Goal: Task Accomplishment & Management: Manage account settings

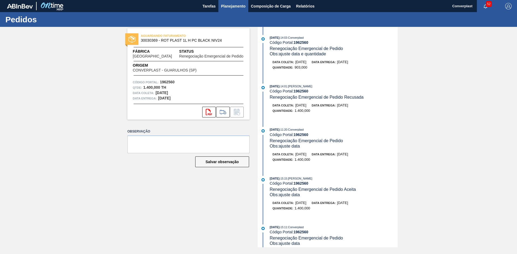
click at [230, 9] on span "Planejamento" at bounding box center [233, 6] width 24 height 6
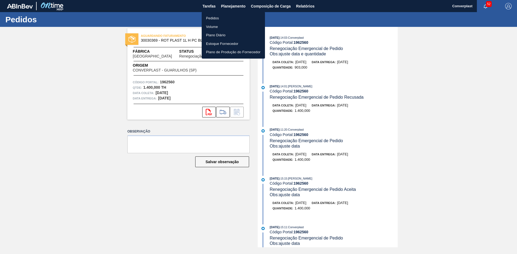
click at [219, 18] on li "Pedidos" at bounding box center [233, 18] width 63 height 9
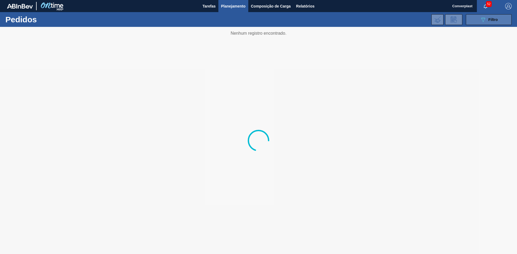
click at [481, 22] on icon "089F7B8B-B2A5-4AFE-B5C0-19BA573D28AC" at bounding box center [483, 19] width 6 height 6
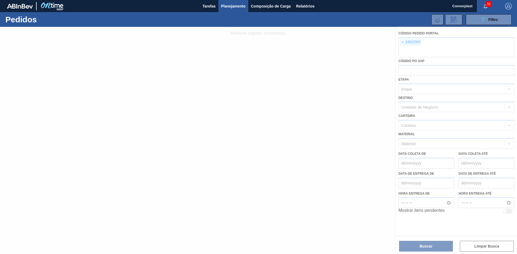
click at [402, 44] on div at bounding box center [258, 140] width 517 height 227
click at [402, 42] on div at bounding box center [258, 140] width 517 height 227
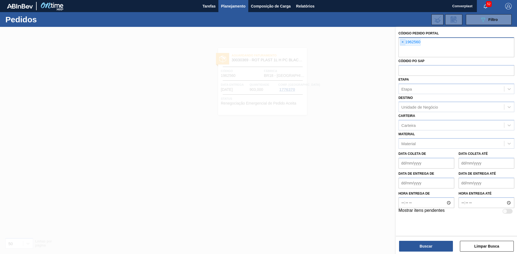
click at [402, 43] on span "×" at bounding box center [402, 42] width 5 height 6
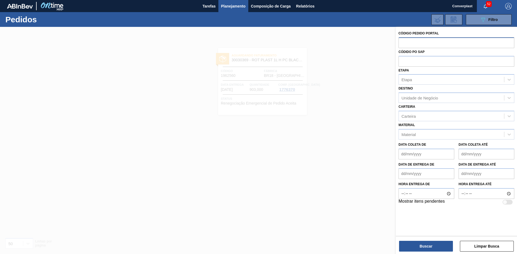
paste input "2002385"
type input "2002385"
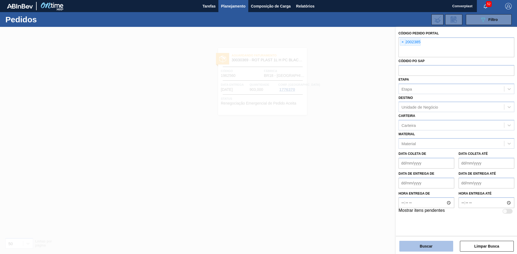
click at [422, 248] on button "Buscar" at bounding box center [426, 246] width 54 height 11
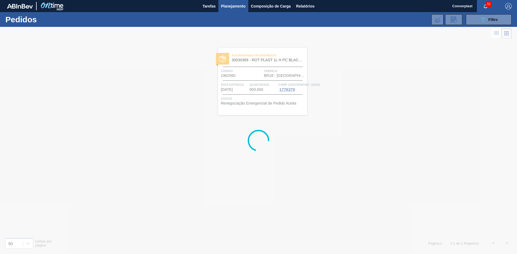
click at [369, 98] on div at bounding box center [258, 140] width 517 height 227
click at [350, 91] on div at bounding box center [258, 140] width 517 height 227
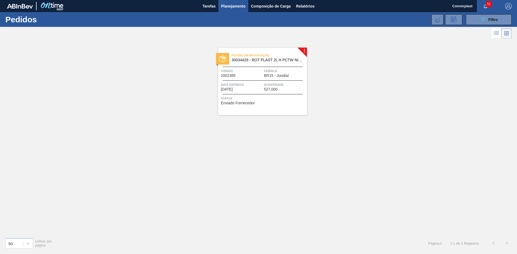
click at [265, 81] on div "Pedido em Negociação 30034429 - ROT PLAST 2L H PCTW NIV25 Código 2002385 Fábric…" at bounding box center [262, 81] width 89 height 67
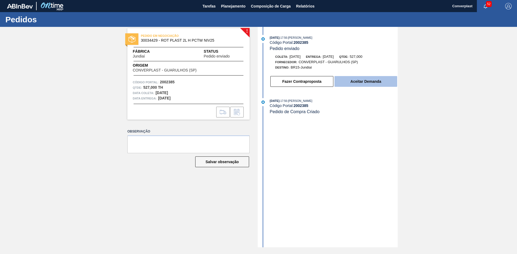
click at [355, 80] on button "Aceitar Demanda" at bounding box center [365, 81] width 63 height 11
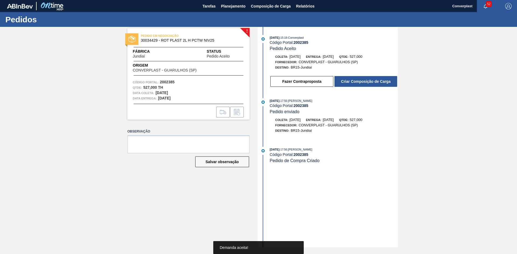
click at [355, 80] on button "Criar Composição de Carga" at bounding box center [365, 81] width 63 height 11
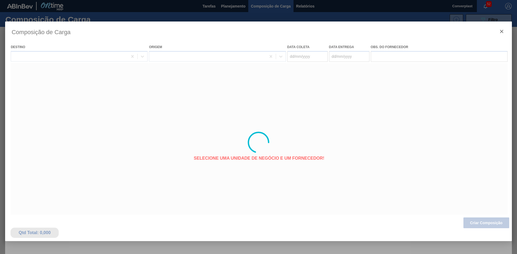
type coleta "[DATE]"
type entrega "[DATE]"
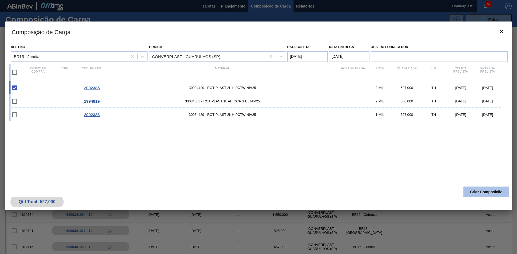
click at [481, 192] on button "Criar Composição" at bounding box center [486, 192] width 46 height 11
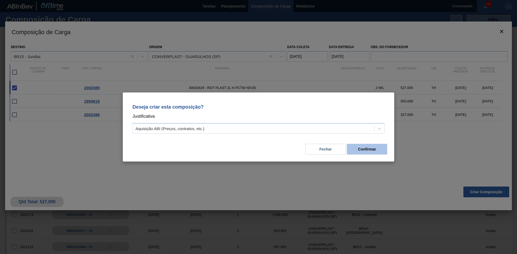
click at [367, 146] on button "Confirmar" at bounding box center [367, 149] width 40 height 11
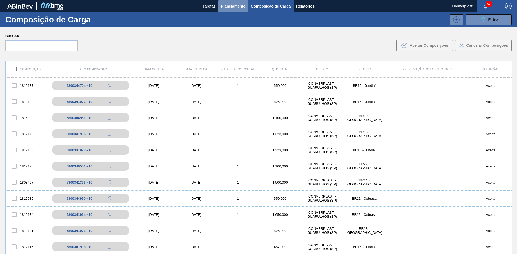
click at [233, 6] on span "Planejamento" at bounding box center [233, 6] width 24 height 6
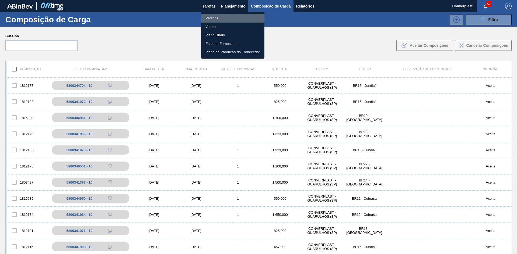
click at [213, 19] on li "Pedidos" at bounding box center [232, 18] width 63 height 9
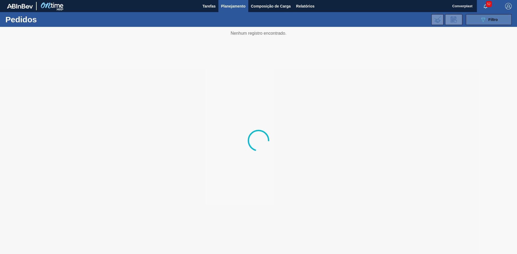
click at [485, 19] on icon "089F7B8B-B2A5-4AFE-B5C0-19BA573D28AC" at bounding box center [483, 19] width 6 height 6
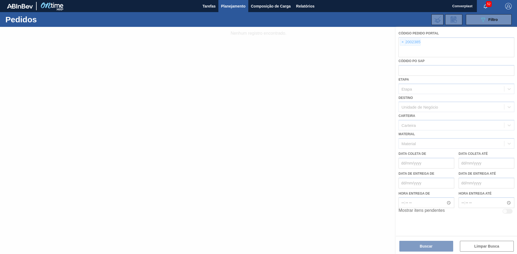
click at [401, 42] on div at bounding box center [258, 140] width 517 height 227
click at [401, 43] on div at bounding box center [258, 140] width 517 height 227
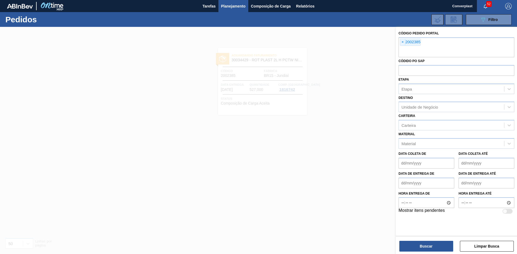
click at [402, 43] on span "×" at bounding box center [402, 42] width 5 height 6
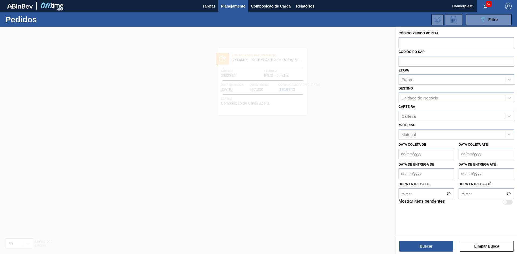
paste input "2002386"
type input "2002386"
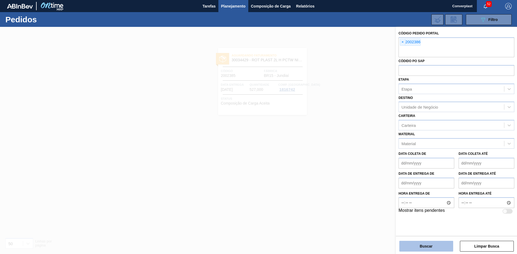
click at [409, 243] on button "Buscar" at bounding box center [426, 246] width 54 height 11
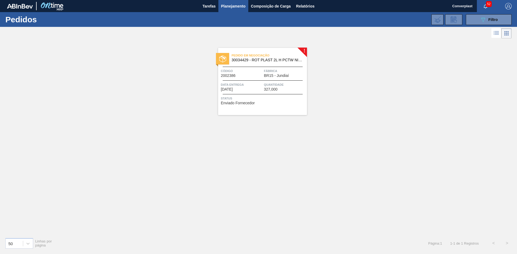
click at [297, 101] on div "Status Enviado Fornecedor" at bounding box center [263, 100] width 85 height 9
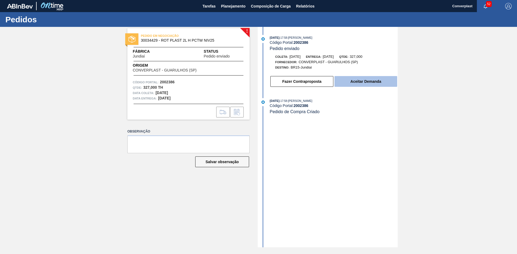
click at [354, 85] on button "Aceitar Demanda" at bounding box center [365, 81] width 63 height 11
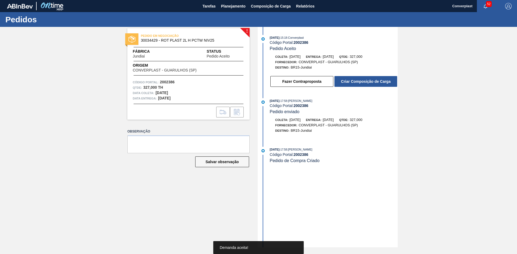
click at [354, 82] on button "Criar Composição de Carga" at bounding box center [365, 81] width 63 height 11
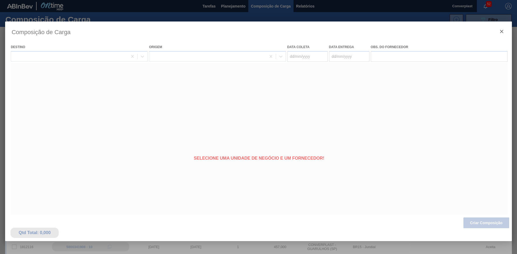
type coleta "[DATE]"
type entrega "[DATE]"
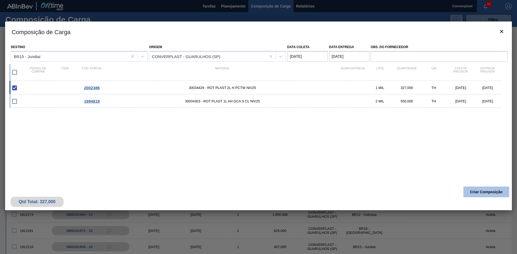
click at [474, 192] on button "Criar Composição" at bounding box center [486, 192] width 46 height 11
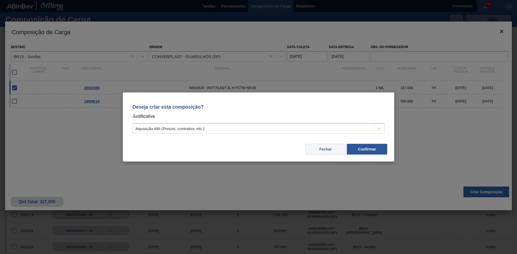
click at [311, 153] on button "Fechar" at bounding box center [325, 149] width 40 height 11
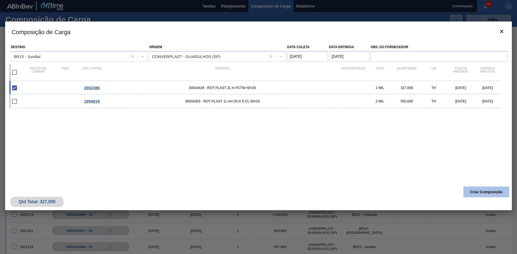
click at [488, 194] on button "Criar Composição" at bounding box center [486, 192] width 46 height 11
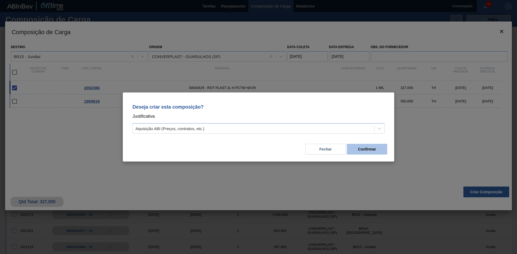
click at [361, 150] on button "Confirmar" at bounding box center [367, 149] width 40 height 11
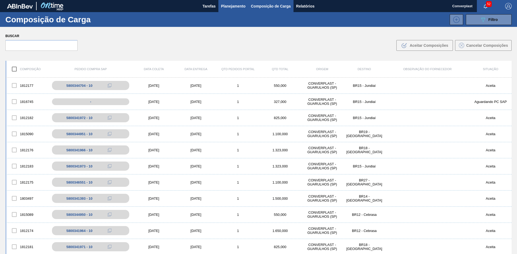
click at [229, 4] on span "Planejamento" at bounding box center [233, 6] width 24 height 6
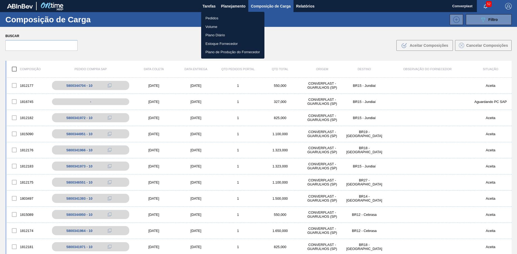
click at [479, 21] on div at bounding box center [258, 127] width 517 height 254
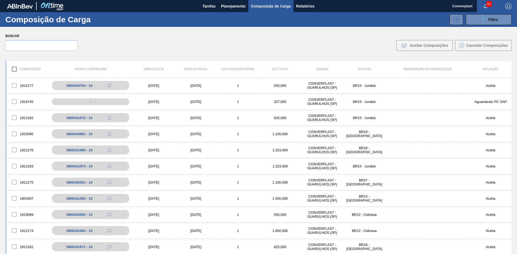
click at [487, 0] on body "Tarefas Planejamento Composição de Carga Relatórios Converplast 52 Marcar todas…" at bounding box center [258, 0] width 517 height 0
click at [468, 21] on button "089F7B8B-B2A5-4AFE-B5C0-19BA573D28AC Filtro" at bounding box center [489, 19] width 46 height 11
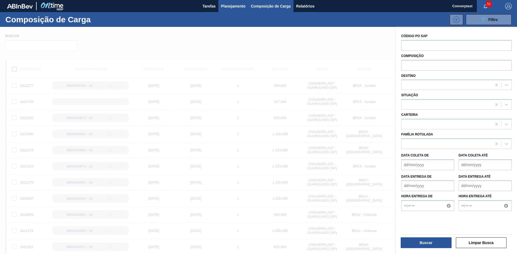
click at [232, 8] on span "Planejamento" at bounding box center [233, 6] width 24 height 6
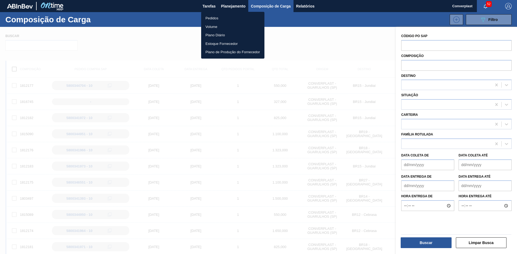
click at [222, 18] on li "Pedidos" at bounding box center [232, 18] width 63 height 9
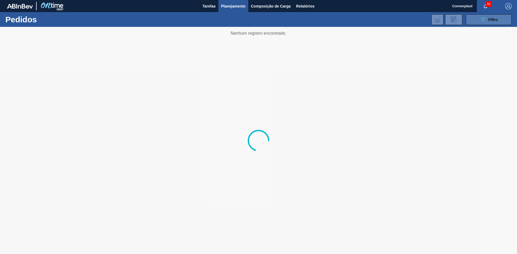
drag, startPoint x: 486, startPoint y: 18, endPoint x: 482, endPoint y: 19, distance: 4.3
click at [486, 18] on div "089F7B8B-B2A5-4AFE-B5C0-19BA573D28AC Filtro" at bounding box center [489, 19] width 18 height 6
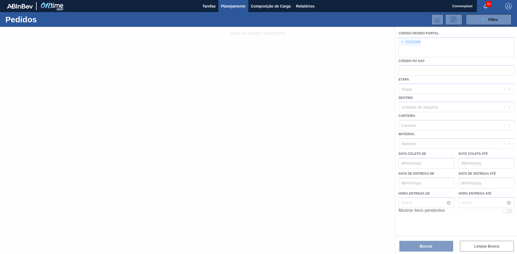
click at [401, 44] on span "×" at bounding box center [402, 42] width 5 height 6
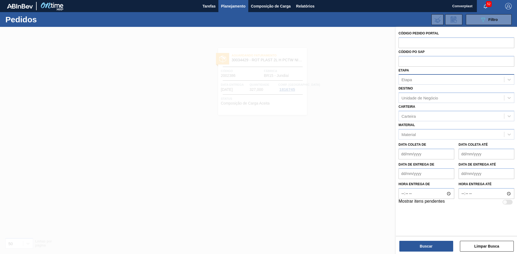
paste input "1998370"
type input "1998370"
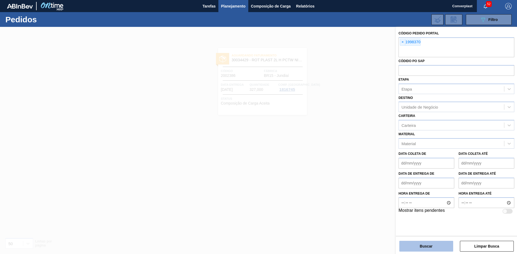
click at [428, 245] on button "Buscar" at bounding box center [426, 246] width 54 height 11
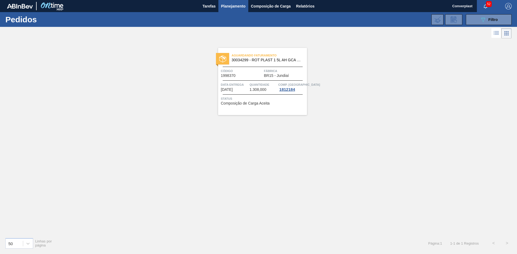
click at [282, 64] on div "Aguardando Faturamento 30034299 - ROT PLAST 1 5L AH GCA S CLAIM NIV25" at bounding box center [262, 58] width 89 height 12
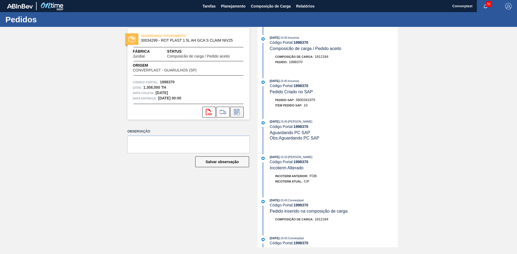
click at [235, 111] on icon at bounding box center [237, 112] width 9 height 6
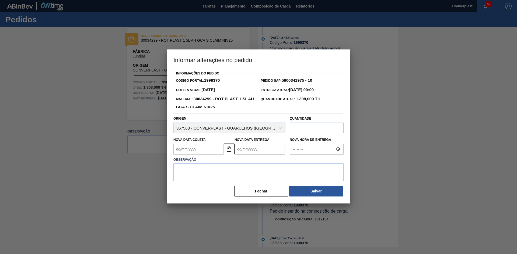
click at [249, 149] on Entrega "Nova Data Entrega" at bounding box center [259, 149] width 50 height 11
type Coleta "[DATE]"
type Entrega "2"
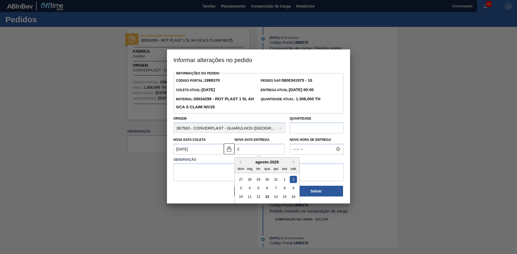
type Coleta "[DATE]"
type Entrega "[DATE]"
type Coleta "[DATE]"
type Entrega "26/08/202"
type Coleta "[DATE]"
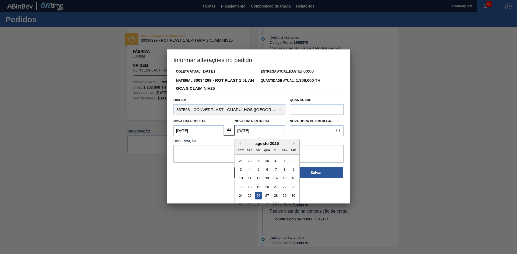
scroll to position [27, 0]
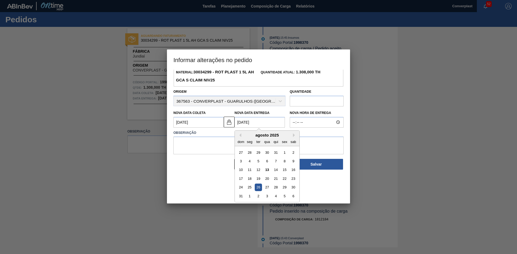
type Entrega "[DATE]"
click at [258, 189] on div "26" at bounding box center [258, 187] width 7 height 7
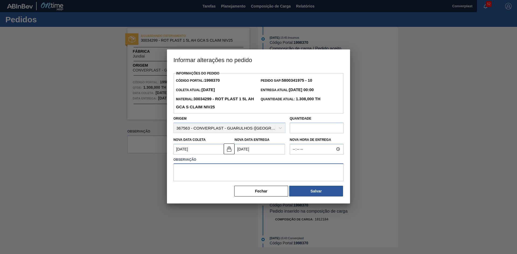
click at [207, 173] on textarea at bounding box center [258, 173] width 170 height 18
type textarea "ajuste data"
click at [309, 197] on button "Salvar" at bounding box center [316, 191] width 54 height 11
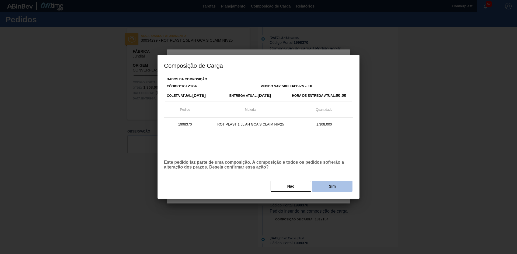
click at [324, 190] on button "Sim" at bounding box center [332, 186] width 40 height 11
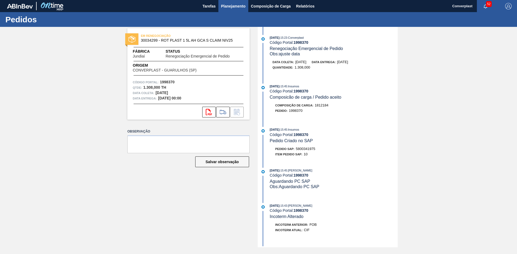
click at [227, 7] on span "Planejamento" at bounding box center [233, 6] width 24 height 6
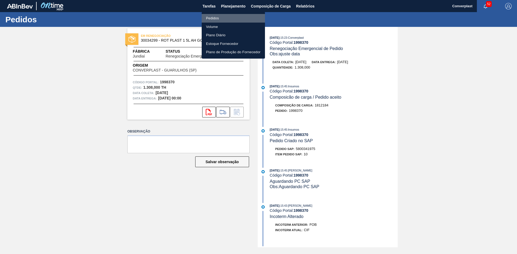
click at [225, 20] on li "Pedidos" at bounding box center [233, 18] width 63 height 9
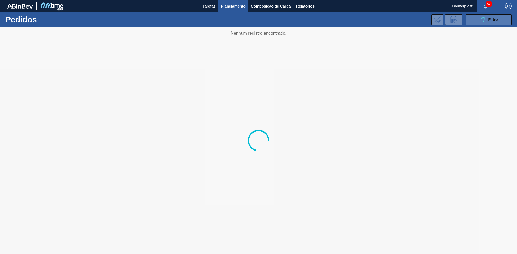
click at [485, 20] on icon "089F7B8B-B2A5-4AFE-B5C0-19BA573D28AC" at bounding box center [483, 19] width 6 height 6
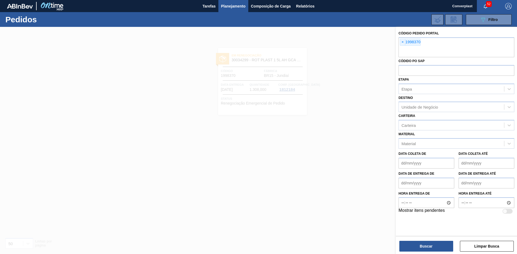
click at [402, 41] on span "×" at bounding box center [402, 42] width 5 height 6
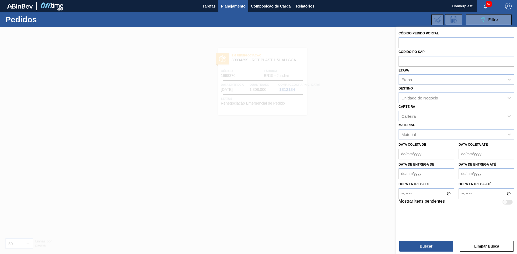
paste input "1994201"
type input "1994201"
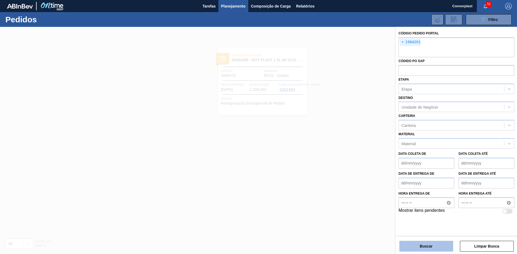
click at [423, 244] on button "Buscar" at bounding box center [426, 246] width 54 height 11
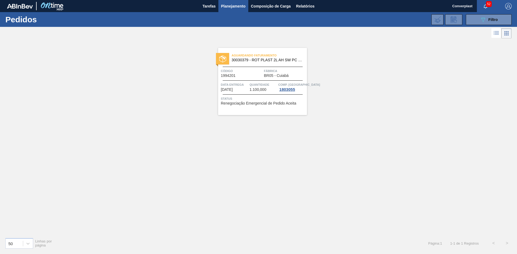
click at [289, 66] on div "Aguardando Faturamento 30030379 - ROT PLAST 2L AH SW PC NIV24 Código 1994201 Fá…" at bounding box center [262, 81] width 89 height 67
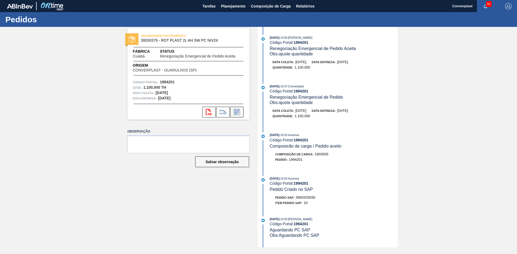
click at [236, 113] on icon at bounding box center [236, 112] width 4 height 3
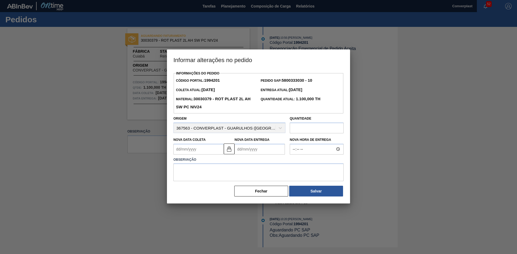
click at [248, 150] on Entrega "Nova Data Entrega" at bounding box center [259, 149] width 50 height 11
type Coleta "[DATE]"
type Entrega "0"
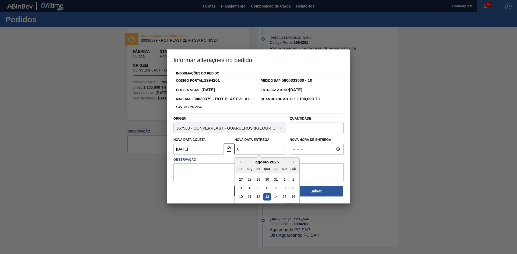
type Coleta "[DATE]"
type Entrega "05/0"
type Coleta "[DATE]"
type Entrega "05/09/"
type Coleta "[DATE]"
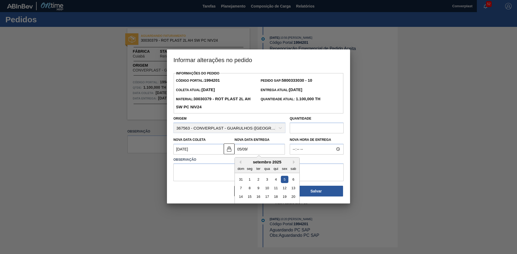
type Entrega "[DATE]"
type Coleta "[DATE]"
type Entrega "05/09/202"
type Coleta "[DATE]"
type Entrega "[DATE]"
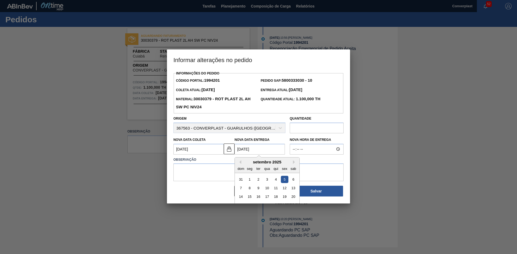
click at [283, 178] on div "5" at bounding box center [284, 179] width 7 height 7
click at [171, 168] on div "Informações do Pedido Código Portal: 1994201 Pedido SAP: 5800333030 - 10 Coleta…" at bounding box center [258, 137] width 183 height 134
click at [190, 167] on textarea at bounding box center [258, 173] width 170 height 18
type textarea "A"
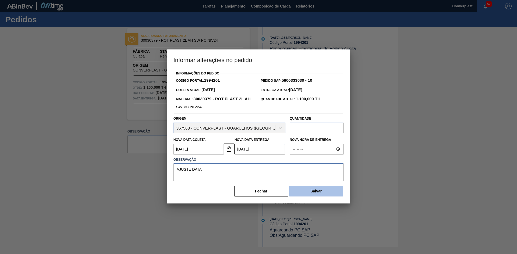
type textarea "AJUSTE DATA"
click at [301, 192] on button "Salvar" at bounding box center [316, 191] width 54 height 11
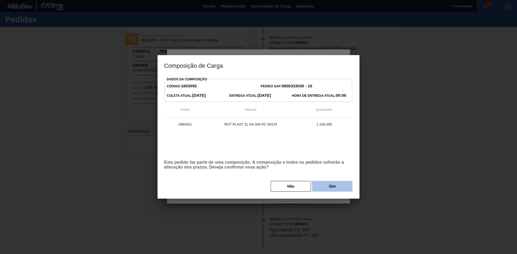
click at [329, 191] on button "Sim" at bounding box center [332, 186] width 40 height 11
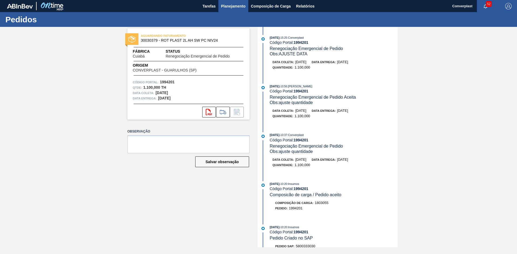
click at [234, 7] on span "Planejamento" at bounding box center [233, 6] width 24 height 6
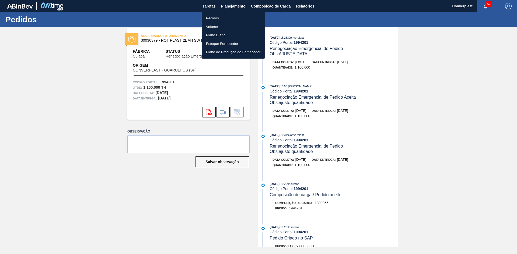
click at [223, 17] on li "Pedidos" at bounding box center [233, 18] width 63 height 9
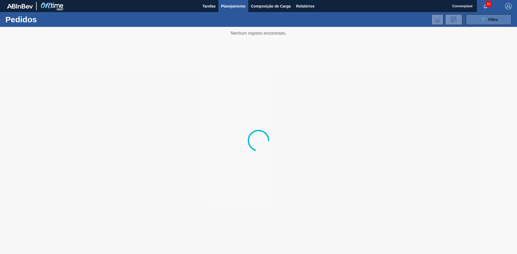
click at [475, 19] on button "089F7B8B-B2A5-4AFE-B5C0-19BA573D28AC Filtro" at bounding box center [489, 19] width 46 height 11
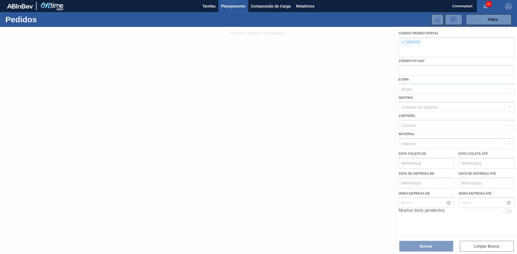
click at [400, 40] on div at bounding box center [258, 140] width 517 height 227
click at [402, 41] on div at bounding box center [258, 140] width 517 height 227
click at [402, 44] on div at bounding box center [258, 140] width 517 height 227
click at [402, 43] on div at bounding box center [258, 140] width 517 height 227
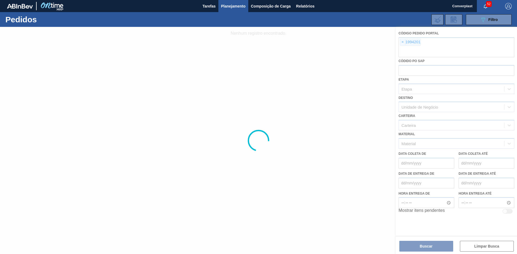
click at [403, 43] on div at bounding box center [258, 140] width 517 height 227
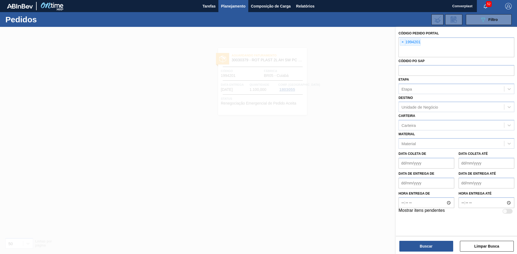
click at [403, 43] on span "×" at bounding box center [402, 42] width 5 height 6
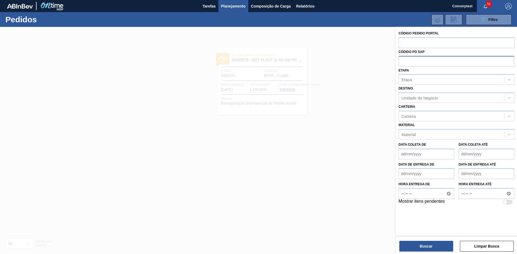
paste input "1999622"
type input "1999622"
click at [433, 249] on button "Buscar" at bounding box center [426, 246] width 54 height 11
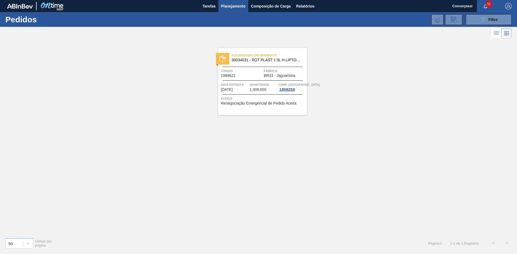
click at [249, 82] on div "Data entrega [DATE] Quantidade 1.308,000 Comp. Carga 1809250" at bounding box center [262, 87] width 89 height 10
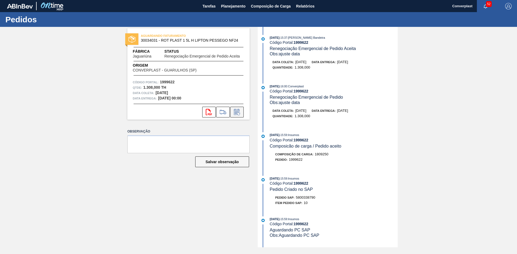
click at [237, 114] on icon at bounding box center [237, 112] width 9 height 6
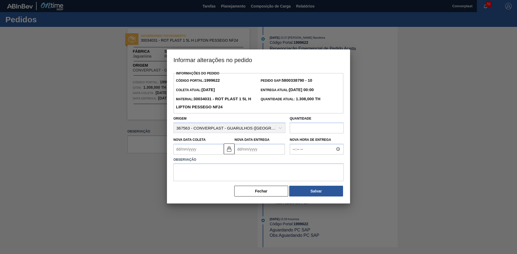
click at [241, 153] on Entrega "Nova Data Entrega" at bounding box center [259, 149] width 50 height 11
type Coleta "[DATE]"
type Entrega "2"
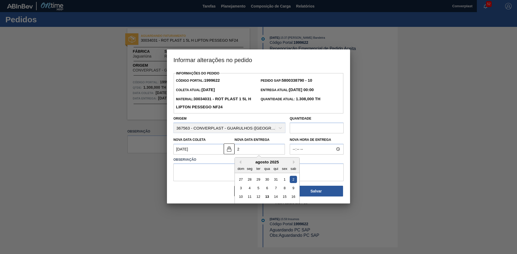
type Coleta "[DATE]"
type Entrega "[DATE]"
click at [207, 170] on textarea at bounding box center [258, 173] width 170 height 18
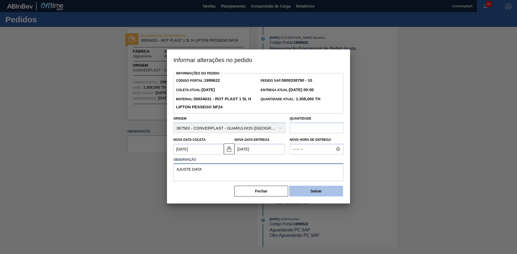
type textarea "AJUSTE DATA"
click at [310, 195] on button "Salvar" at bounding box center [316, 191] width 54 height 11
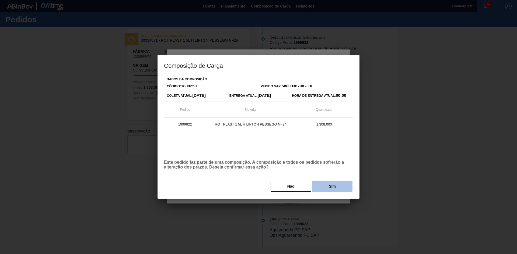
click at [332, 187] on button "Sim" at bounding box center [332, 186] width 40 height 11
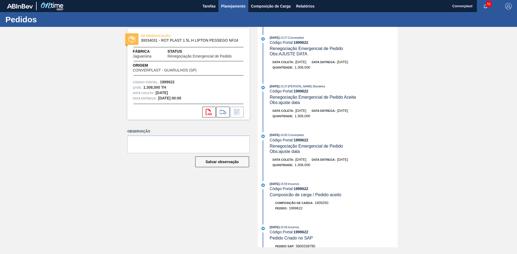
click at [231, 3] on span "Planejamento" at bounding box center [233, 6] width 24 height 6
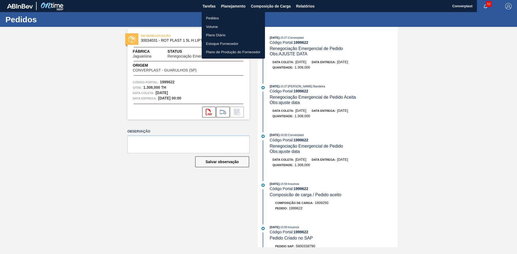
click at [224, 16] on li "Pedidos" at bounding box center [233, 18] width 63 height 9
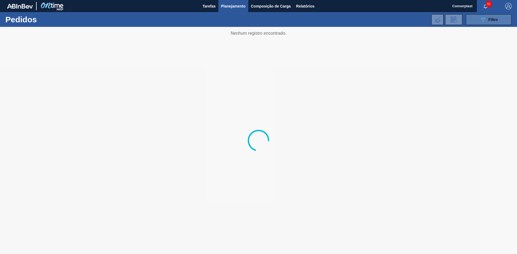
click at [478, 21] on button "089F7B8B-B2A5-4AFE-B5C0-19BA573D28AC Filtro" at bounding box center [489, 19] width 46 height 11
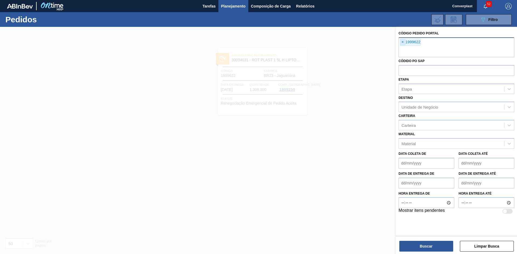
click at [402, 44] on span "×" at bounding box center [402, 42] width 5 height 6
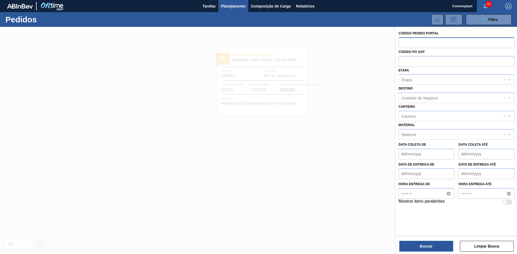
paste input "2003267"
type input "2003267"
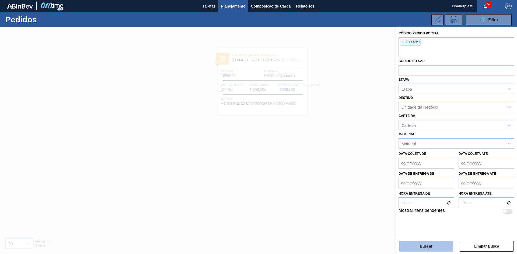
click at [434, 244] on button "Buscar" at bounding box center [426, 246] width 54 height 11
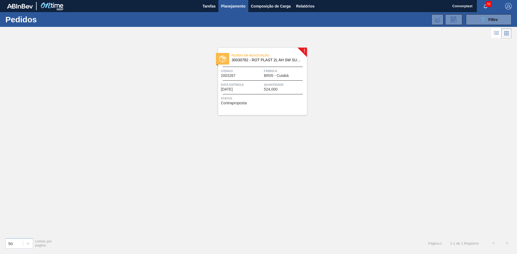
click at [298, 99] on span "Status" at bounding box center [263, 98] width 85 height 5
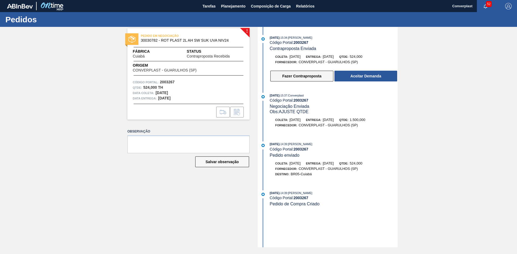
click at [304, 76] on button "Fazer Contraproposta" at bounding box center [301, 76] width 63 height 11
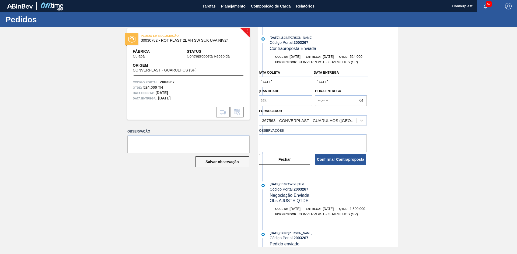
click at [204, 101] on div "! PEDIDO EM NEGOCIAÇÃO 30030782 - ROT PLAST 2L AH SW SUK UVA NIV24 Fábrica Cuia…" at bounding box center [258, 137] width 517 height 221
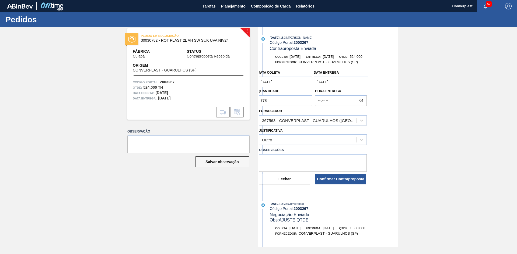
type input "778"
click at [272, 156] on textarea at bounding box center [313, 163] width 108 height 18
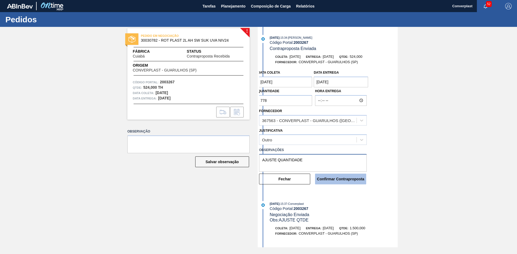
type textarea "AJUSTE QUANTIDADE"
click at [327, 180] on button "Confirmar Contraproposta" at bounding box center [340, 179] width 51 height 11
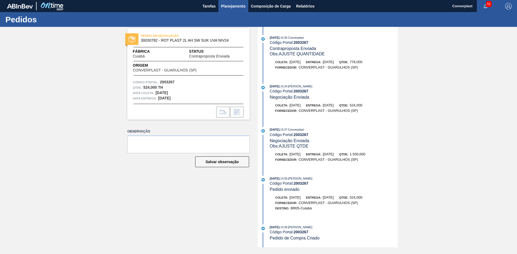
click at [233, 8] on span "Planejamento" at bounding box center [233, 6] width 24 height 6
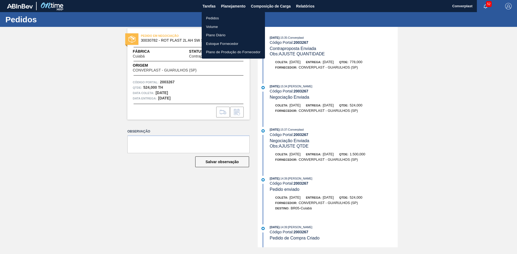
click at [227, 20] on li "Pedidos" at bounding box center [233, 18] width 63 height 9
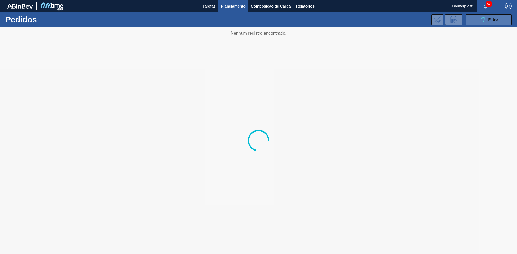
click at [482, 23] on button "089F7B8B-B2A5-4AFE-B5C0-19BA573D28AC Filtro" at bounding box center [489, 19] width 46 height 11
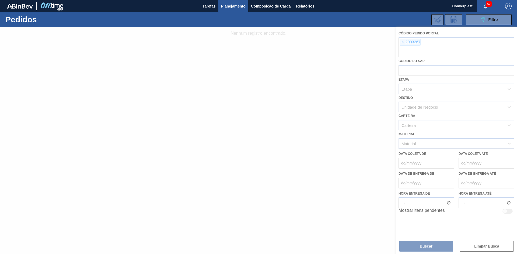
click at [403, 43] on div at bounding box center [258, 140] width 517 height 227
click at [402, 43] on div at bounding box center [258, 140] width 517 height 227
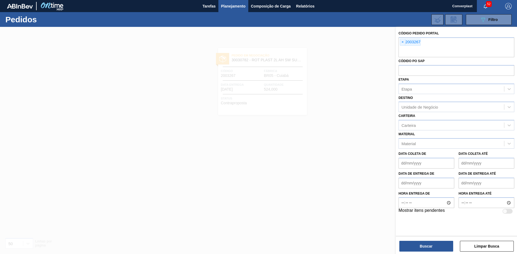
click at [402, 43] on span "×" at bounding box center [402, 42] width 5 height 6
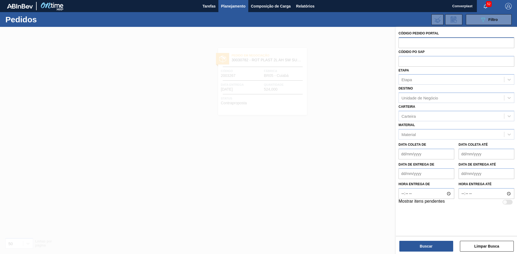
paste input "2007578"
type input "2007578"
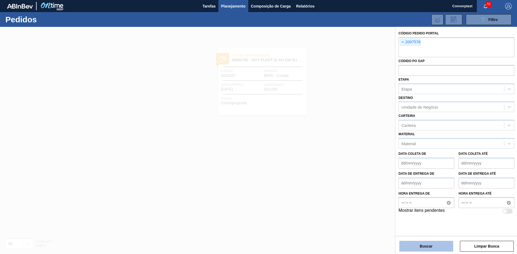
click at [415, 247] on button "Buscar" at bounding box center [426, 246] width 54 height 11
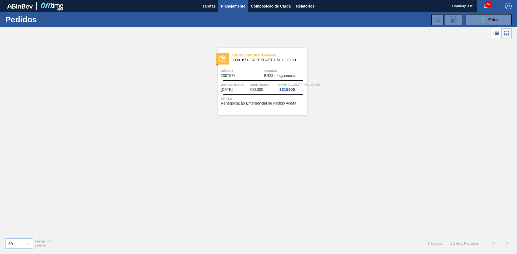
click at [255, 63] on div "Aguardando Faturamento 30031671 - ROT PLAST 1 5L H H2OH LIMONETO IN211" at bounding box center [262, 58] width 89 height 12
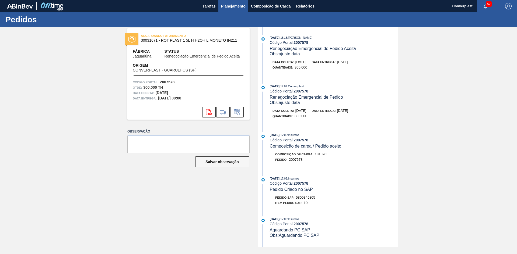
click at [226, 7] on span "Planejamento" at bounding box center [233, 6] width 24 height 6
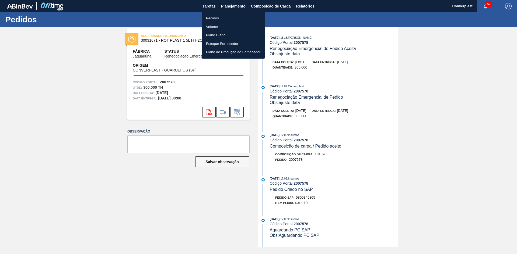
click at [227, 20] on li "Pedidos" at bounding box center [233, 18] width 63 height 9
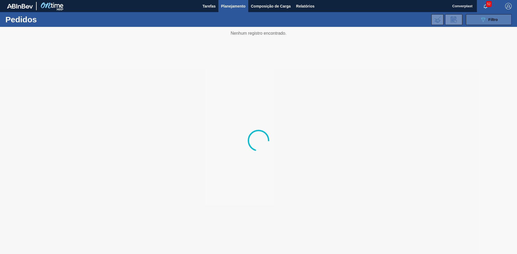
click at [483, 22] on icon "089F7B8B-B2A5-4AFE-B5C0-19BA573D28AC" at bounding box center [483, 19] width 6 height 6
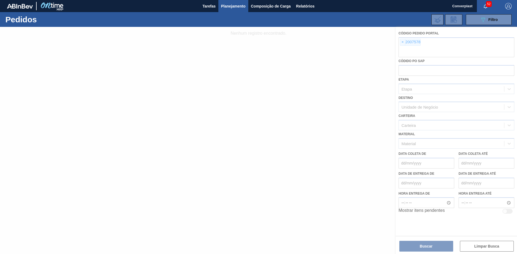
click at [400, 42] on div at bounding box center [258, 140] width 517 height 227
click at [399, 42] on div at bounding box center [258, 140] width 517 height 227
click at [402, 42] on span "×" at bounding box center [402, 42] width 5 height 6
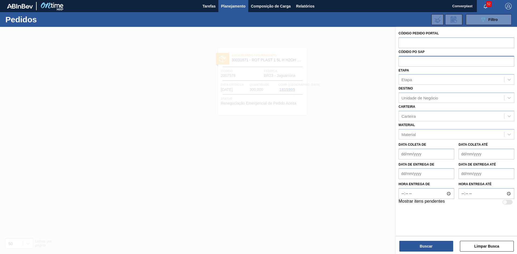
paste input "1998370"
type input "1998370"
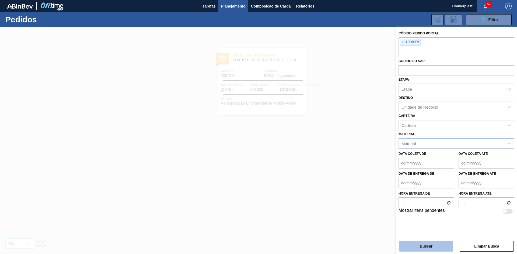
click at [439, 250] on button "Buscar" at bounding box center [426, 246] width 54 height 11
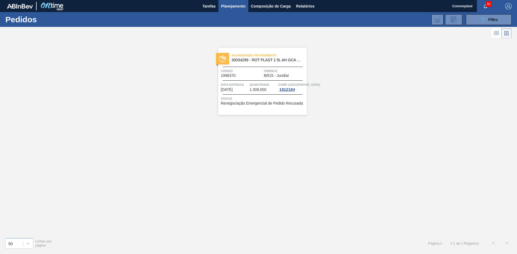
click at [251, 75] on div "Código 1998370" at bounding box center [242, 72] width 42 height 9
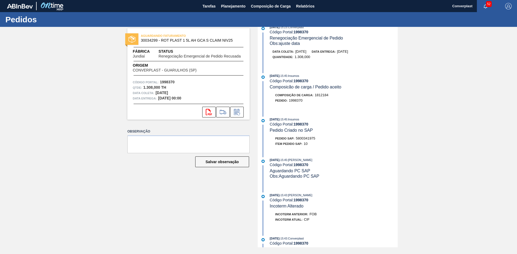
scroll to position [27, 0]
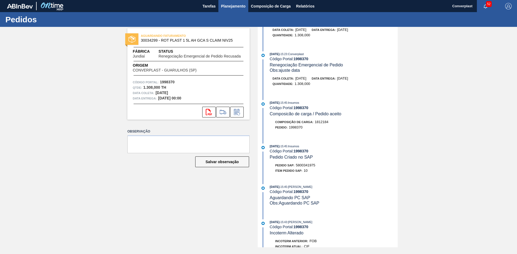
click at [236, 8] on span "Planejamento" at bounding box center [233, 6] width 24 height 6
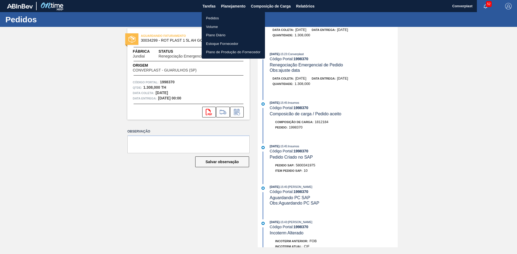
click at [237, 19] on li "Pedidos" at bounding box center [233, 18] width 63 height 9
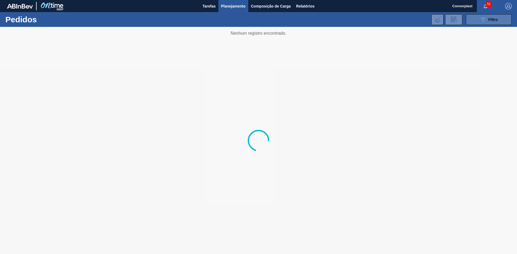
click at [502, 25] on button "089F7B8B-B2A5-4AFE-B5C0-19BA573D28AC Filtro" at bounding box center [489, 19] width 46 height 11
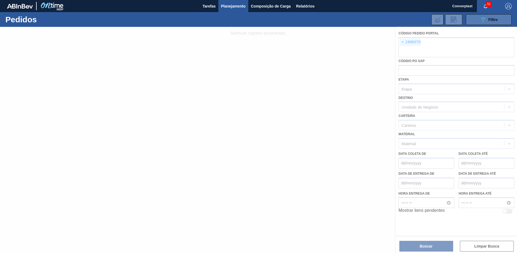
click at [499, 21] on button "089F7B8B-B2A5-4AFE-B5C0-19BA573D28AC Filtro" at bounding box center [489, 19] width 46 height 11
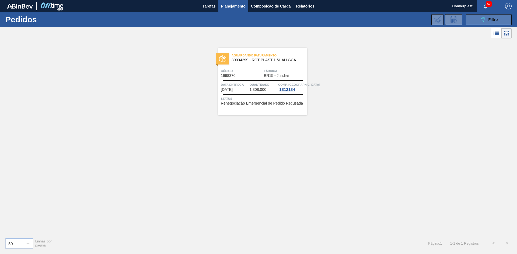
click at [481, 22] on icon "089F7B8B-B2A5-4AFE-B5C0-19BA573D28AC" at bounding box center [483, 19] width 6 height 6
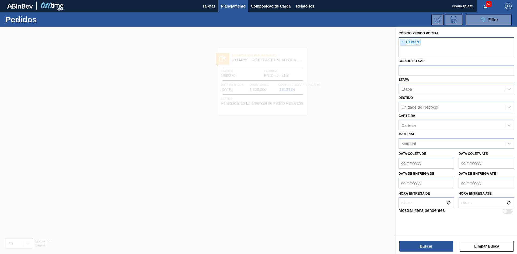
click at [404, 44] on span "×" at bounding box center [402, 42] width 5 height 6
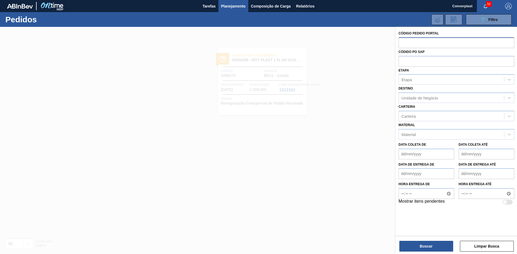
paste input "1996890"
type input "1996890"
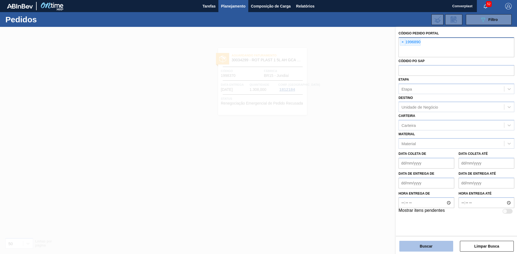
click at [433, 246] on button "Buscar" at bounding box center [426, 246] width 54 height 11
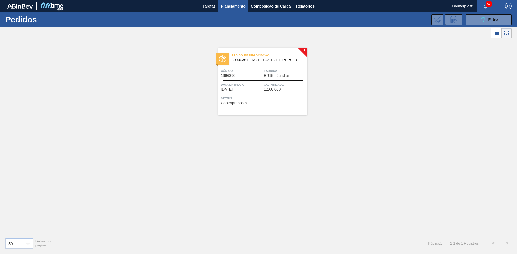
click at [288, 100] on span "Status" at bounding box center [263, 98] width 85 height 5
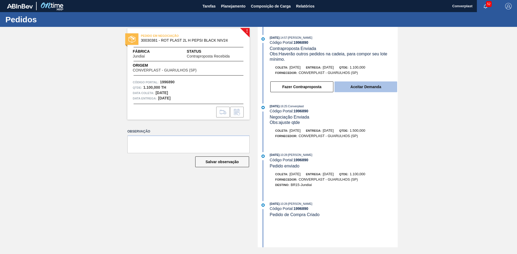
click at [354, 84] on button "Aceitar Demanda" at bounding box center [365, 87] width 63 height 11
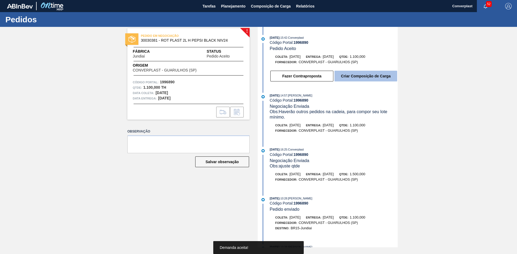
click at [358, 77] on button "Criar Composição de Carga" at bounding box center [365, 76] width 63 height 11
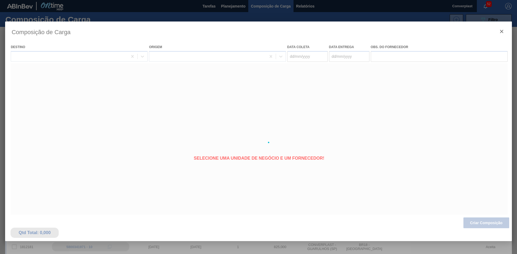
type coleta "[DATE]"
type entrega "[DATE]"
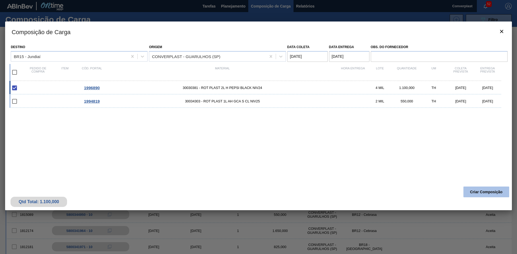
click at [497, 192] on button "Criar Composição" at bounding box center [486, 192] width 46 height 11
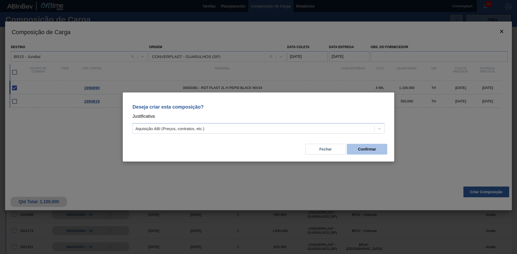
click at [354, 150] on button "Confirmar" at bounding box center [367, 149] width 40 height 11
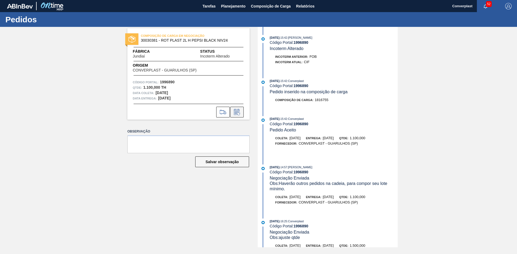
click at [236, 115] on icon at bounding box center [237, 112] width 9 height 6
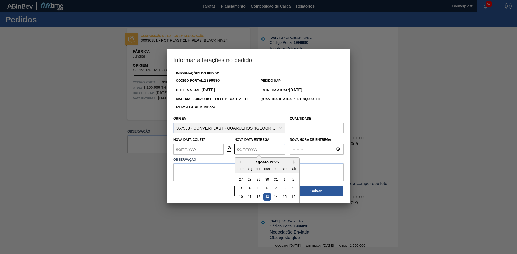
click at [252, 149] on Entrega "Nova Data Entrega" at bounding box center [259, 149] width 50 height 11
type Coleta "[DATE]"
type Entrega "2"
type Coleta "[DATE]"
type Entrega "27/08/2"
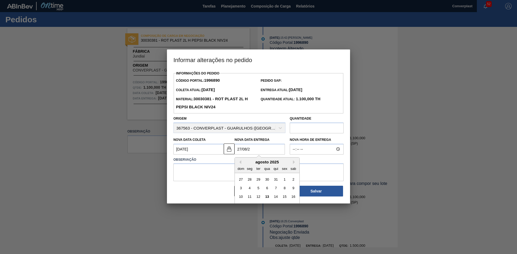
type Coleta "[DATE]"
type Entrega "27/08/202"
type Coleta "[DATE]"
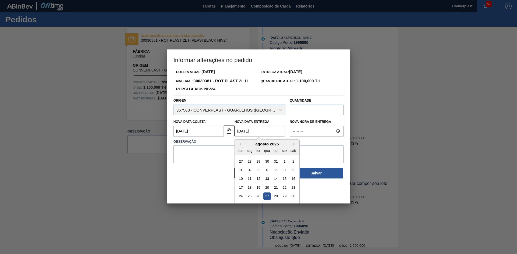
scroll to position [27, 0]
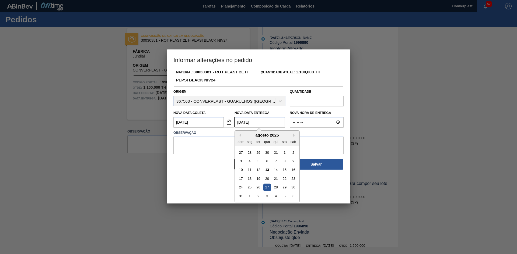
type Entrega "[DATE]"
click at [264, 190] on div "27" at bounding box center [266, 187] width 7 height 7
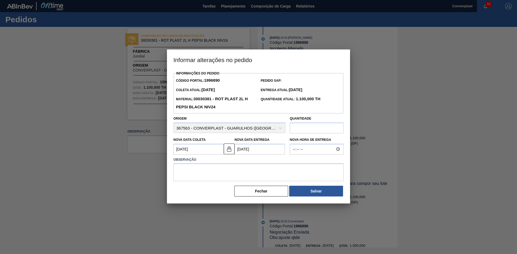
click at [229, 162] on label "Observação" at bounding box center [258, 160] width 170 height 8
click at [222, 169] on textarea at bounding box center [258, 173] width 170 height 18
type textarea "AJUSTE DATA"
click at [319, 194] on button "Salvar" at bounding box center [316, 191] width 54 height 11
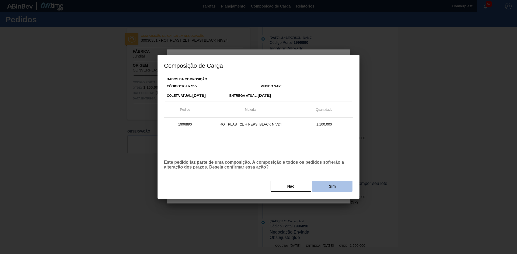
click at [327, 191] on button "Sim" at bounding box center [332, 186] width 40 height 11
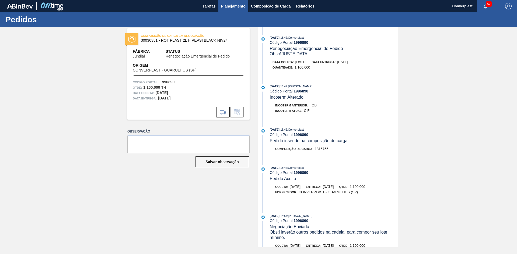
click at [225, 8] on span "Planejamento" at bounding box center [233, 6] width 24 height 6
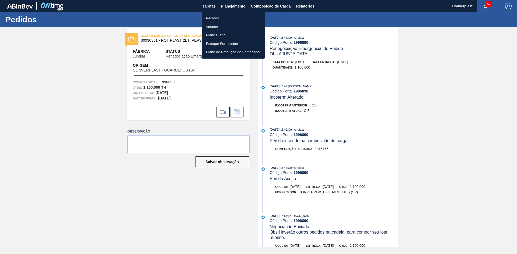
click at [219, 18] on li "Pedidos" at bounding box center [233, 18] width 63 height 9
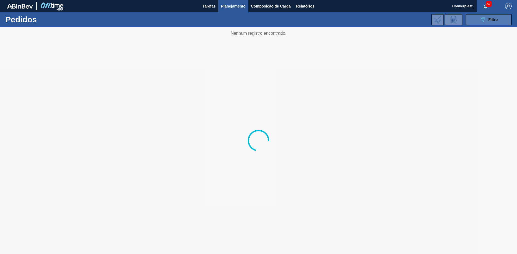
click at [483, 19] on icon at bounding box center [483, 19] width 4 height 5
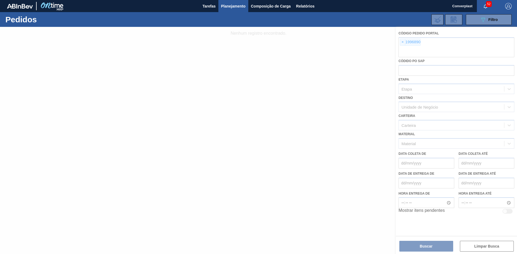
click at [401, 43] on div at bounding box center [258, 140] width 517 height 227
click at [404, 43] on div at bounding box center [258, 140] width 517 height 227
click at [402, 43] on div at bounding box center [258, 140] width 517 height 227
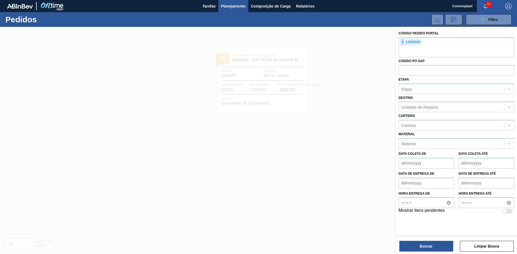
click at [402, 43] on span "×" at bounding box center [402, 42] width 5 height 6
paste input "2003215"
type input "2003215"
click at [437, 250] on button "Buscar" at bounding box center [426, 246] width 54 height 11
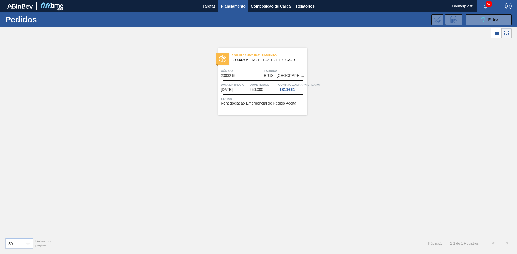
click at [280, 104] on span "Renegociação Emergencial de Pedido Aceita" at bounding box center [258, 103] width 75 height 4
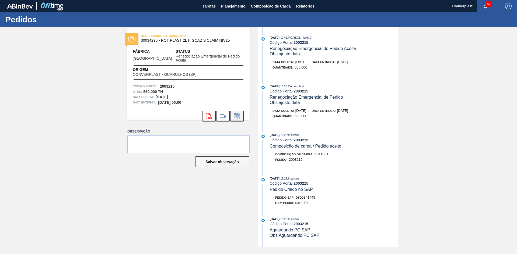
click at [237, 113] on icon at bounding box center [237, 116] width 9 height 6
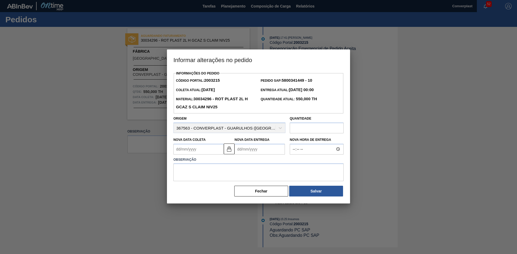
click at [310, 131] on input "text" at bounding box center [317, 128] width 54 height 11
type input "370"
click at [226, 170] on textarea at bounding box center [258, 173] width 170 height 18
type textarea "AJUSTE QUANTIDADE"
click at [322, 192] on button "Salvar" at bounding box center [316, 191] width 54 height 11
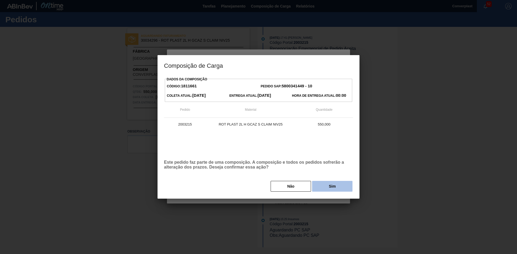
click at [331, 187] on button "Sim" at bounding box center [332, 186] width 40 height 11
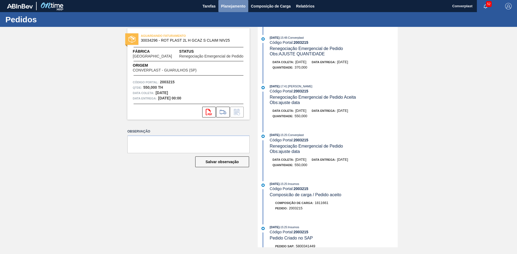
click at [229, 7] on span "Planejamento" at bounding box center [233, 6] width 24 height 6
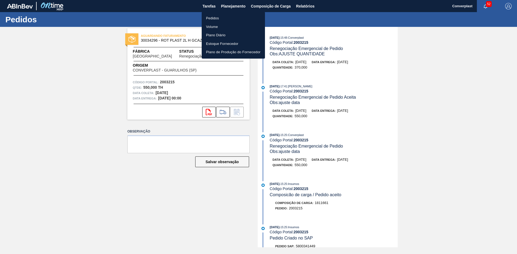
click at [246, 17] on li "Pedidos" at bounding box center [233, 18] width 63 height 9
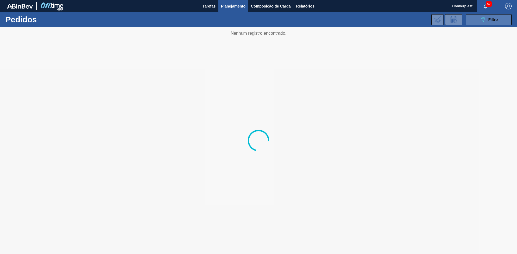
click at [495, 19] on span "Filtro" at bounding box center [492, 19] width 9 height 4
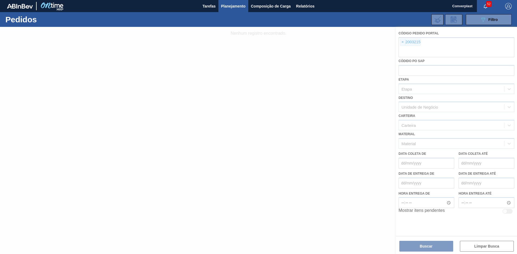
click at [400, 44] on div at bounding box center [258, 140] width 517 height 227
click at [402, 43] on div at bounding box center [258, 140] width 517 height 227
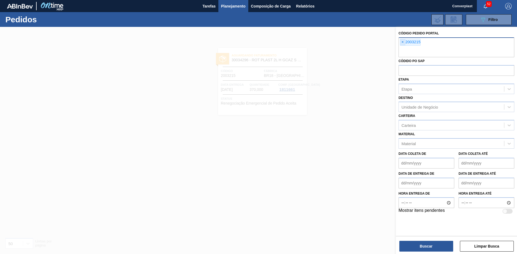
click at [402, 44] on span "×" at bounding box center [402, 42] width 5 height 6
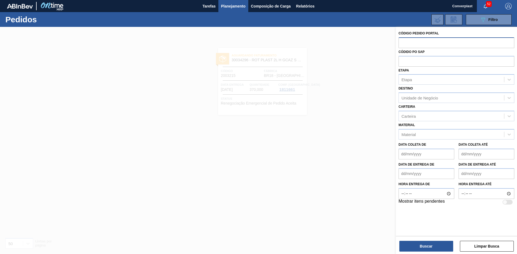
paste input "1984098"
type input "1984098"
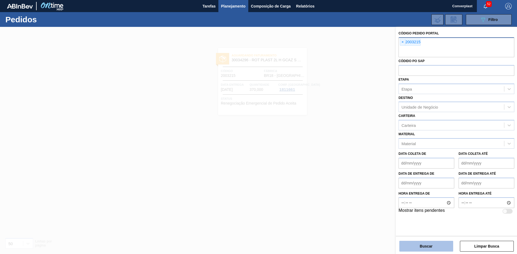
click at [429, 248] on button "Buscar" at bounding box center [426, 246] width 54 height 11
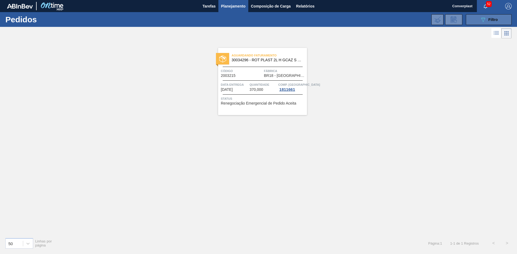
click at [489, 17] on div "089F7B8B-B2A5-4AFE-B5C0-19BA573D28AC Filtro" at bounding box center [489, 19] width 18 height 6
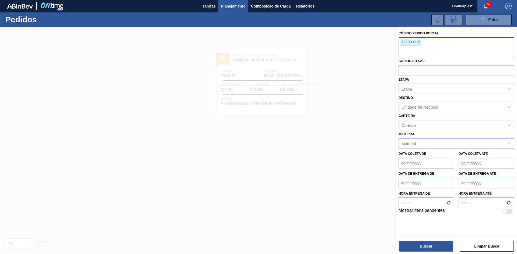
click at [402, 43] on span "×" at bounding box center [402, 42] width 5 height 6
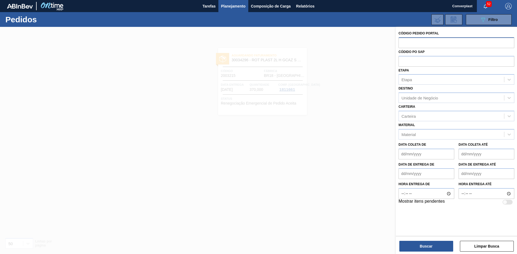
paste input "1984098"
type input "1984098"
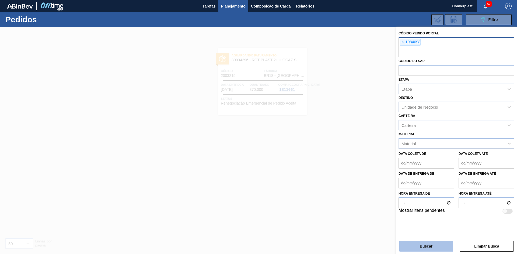
click at [424, 248] on button "Buscar" at bounding box center [426, 246] width 54 height 11
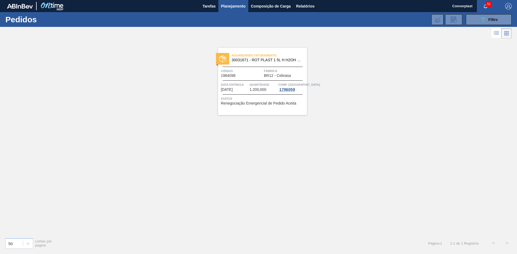
click at [278, 72] on span "Fábrica" at bounding box center [285, 70] width 42 height 5
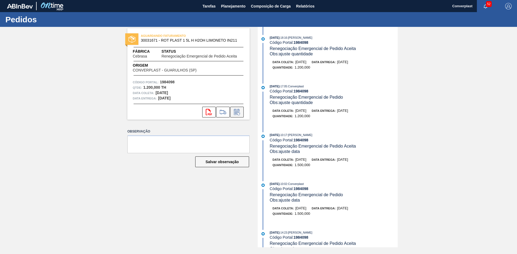
click at [237, 113] on icon at bounding box center [237, 112] width 9 height 6
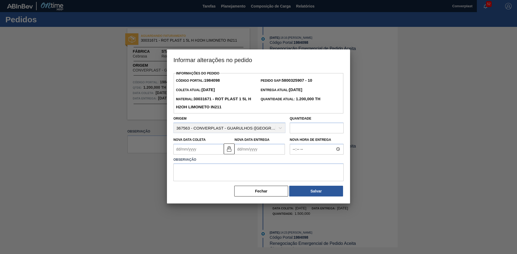
click at [310, 126] on input "text" at bounding box center [317, 128] width 54 height 11
type input "1.100"
click at [269, 174] on textarea at bounding box center [258, 173] width 170 height 18
type textarea "AJSUTE QUANTIDADE"
click at [330, 197] on button "Salvar" at bounding box center [316, 191] width 54 height 11
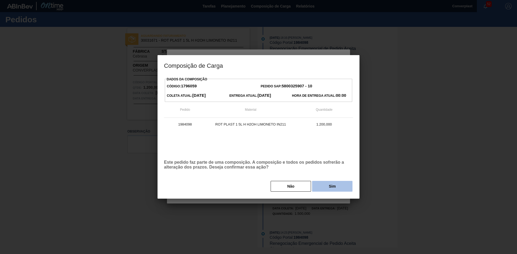
click at [332, 190] on button "Sim" at bounding box center [332, 186] width 40 height 11
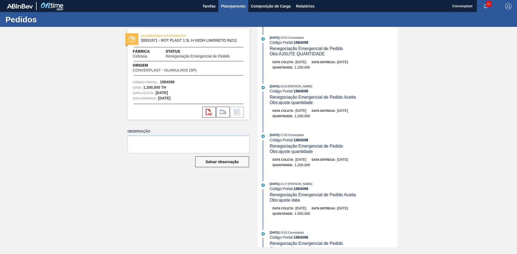
click at [233, 7] on span "Planejamento" at bounding box center [233, 6] width 24 height 6
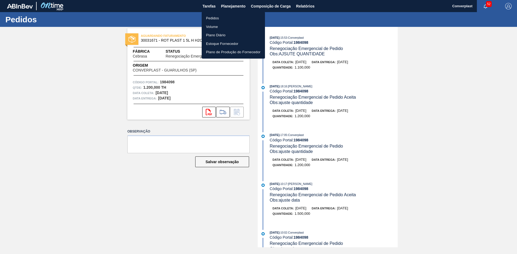
click at [227, 17] on li "Pedidos" at bounding box center [233, 18] width 63 height 9
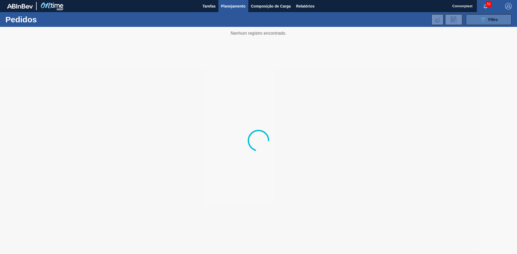
click at [501, 16] on button "089F7B8B-B2A5-4AFE-B5C0-19BA573D28AC Filtro" at bounding box center [489, 19] width 46 height 11
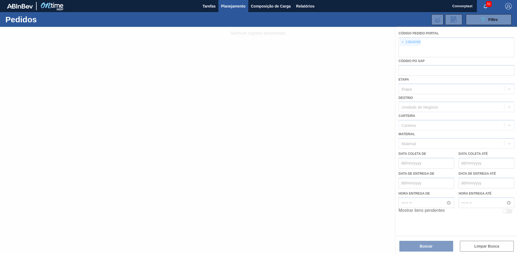
click at [400, 42] on div at bounding box center [258, 140] width 517 height 227
click at [402, 43] on span "×" at bounding box center [402, 42] width 5 height 6
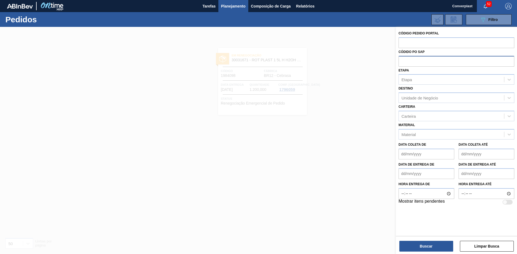
paste input "2007578"
type input "2007578"
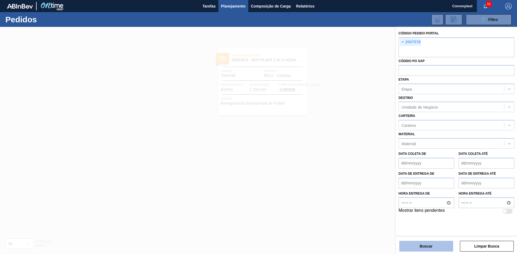
click at [420, 245] on button "Buscar" at bounding box center [426, 246] width 54 height 11
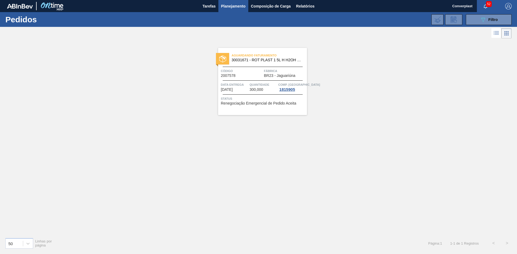
click at [282, 74] on span "BR23 - Jaguariúna" at bounding box center [279, 76] width 31 height 4
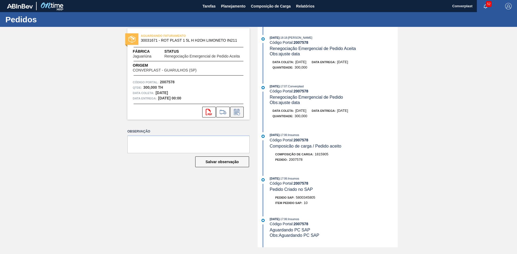
click at [239, 110] on icon at bounding box center [237, 112] width 9 height 6
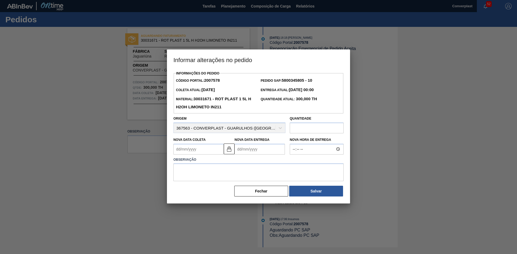
click at [313, 129] on input "text" at bounding box center [317, 128] width 54 height 11
type input "400"
click at [284, 169] on textarea at bounding box center [258, 173] width 170 height 18
type textarea "AJUSTE DATA"
click at [326, 191] on button "Salvar" at bounding box center [316, 191] width 54 height 11
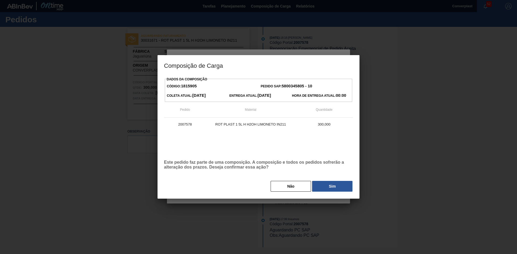
click at [326, 191] on button "Sim" at bounding box center [332, 186] width 40 height 11
